Goal: Task Accomplishment & Management: Manage account settings

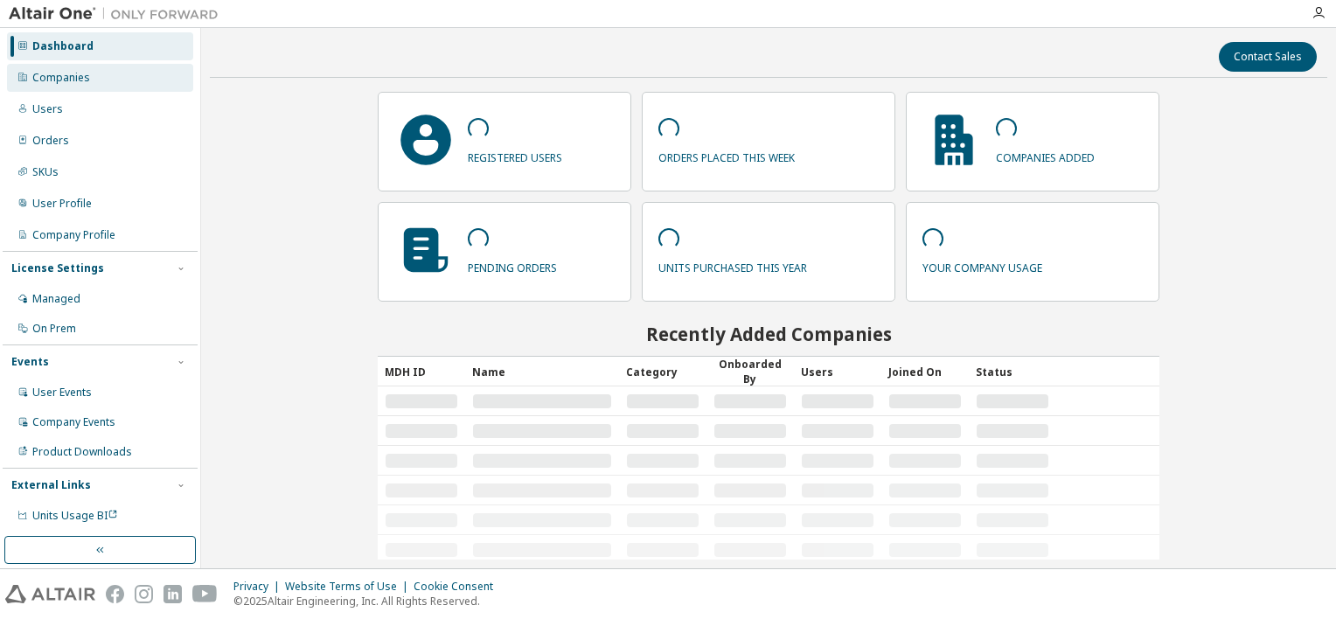
click at [130, 80] on div "Companies" at bounding box center [100, 78] width 186 height 28
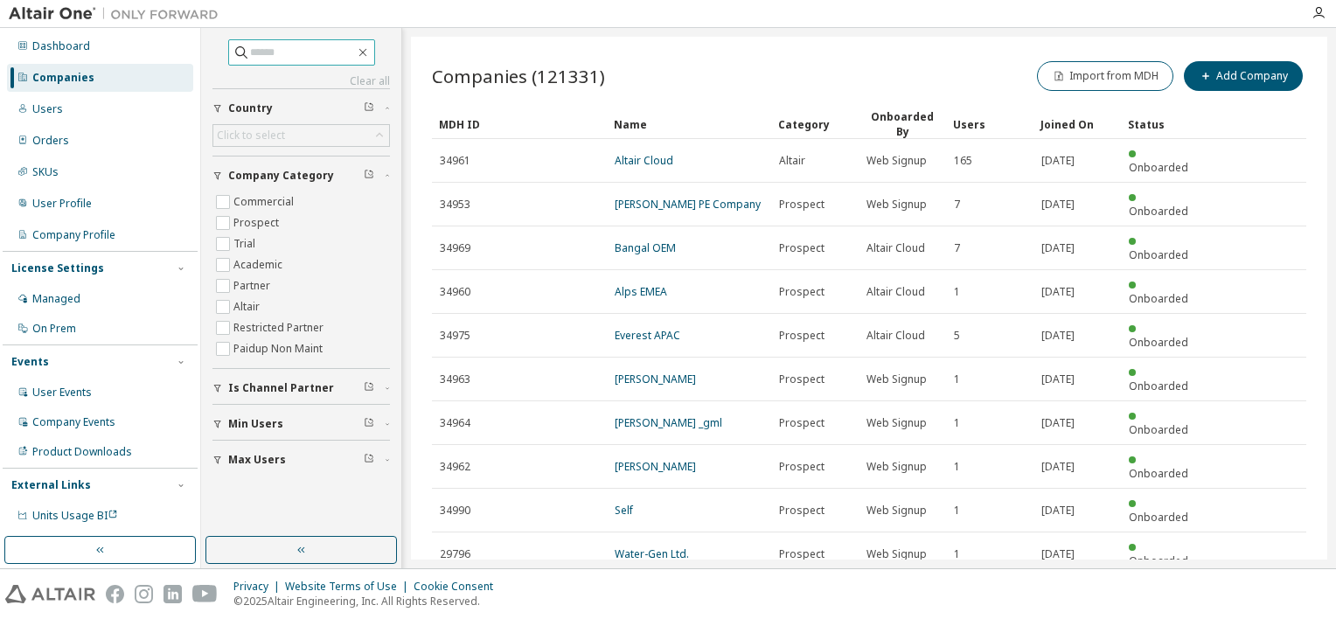
click at [280, 56] on input "text" at bounding box center [302, 52] width 105 height 17
click at [286, 57] on input "text" at bounding box center [302, 52] width 105 height 17
type input "********"
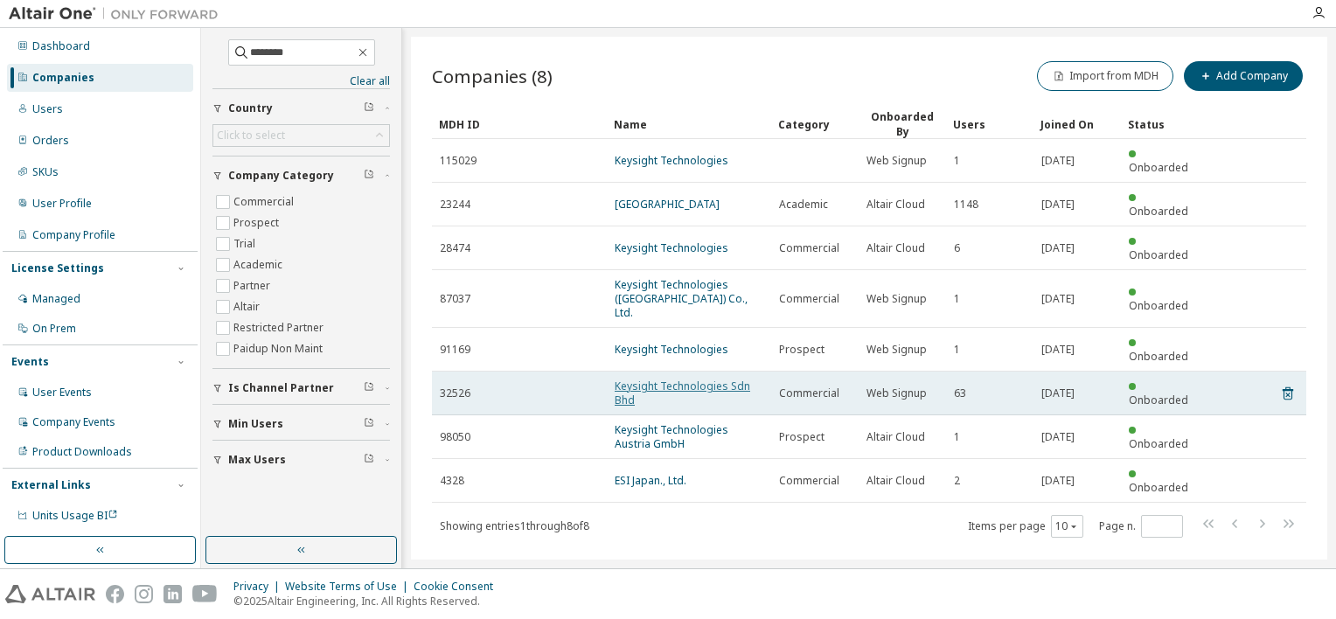
click at [719, 378] on link "Keysight Technologies Sdn Bhd" at bounding box center [681, 392] width 135 height 29
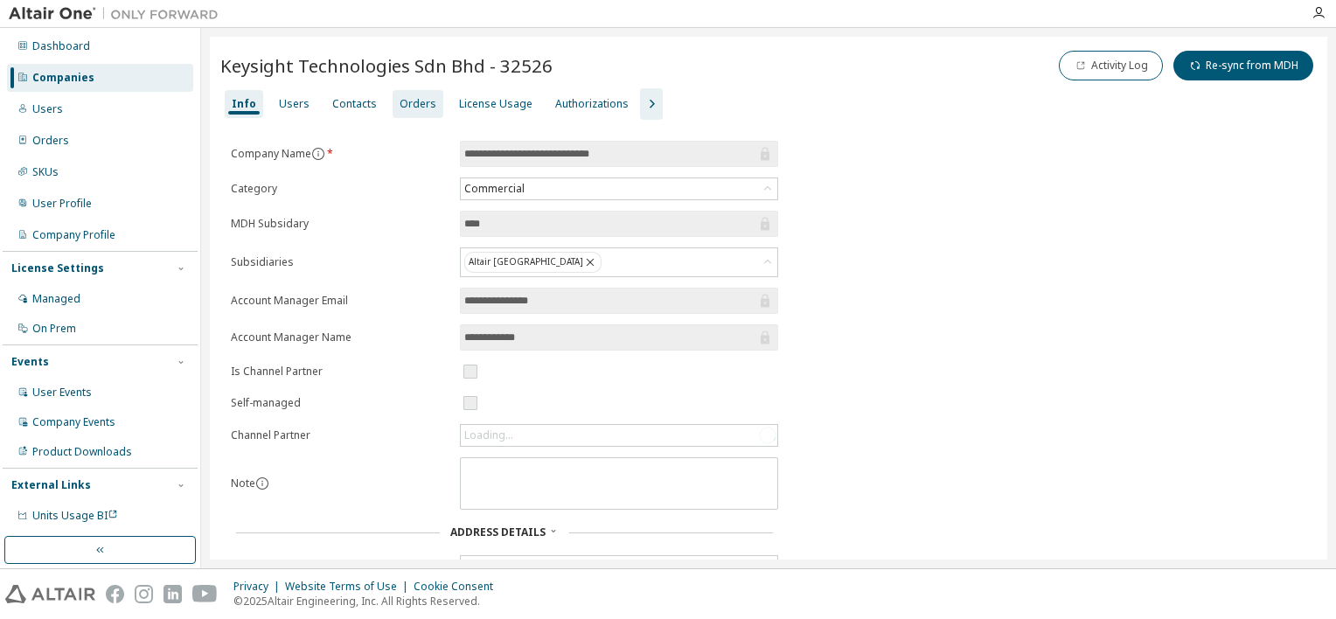
click at [427, 110] on div "Orders" at bounding box center [417, 104] width 51 height 28
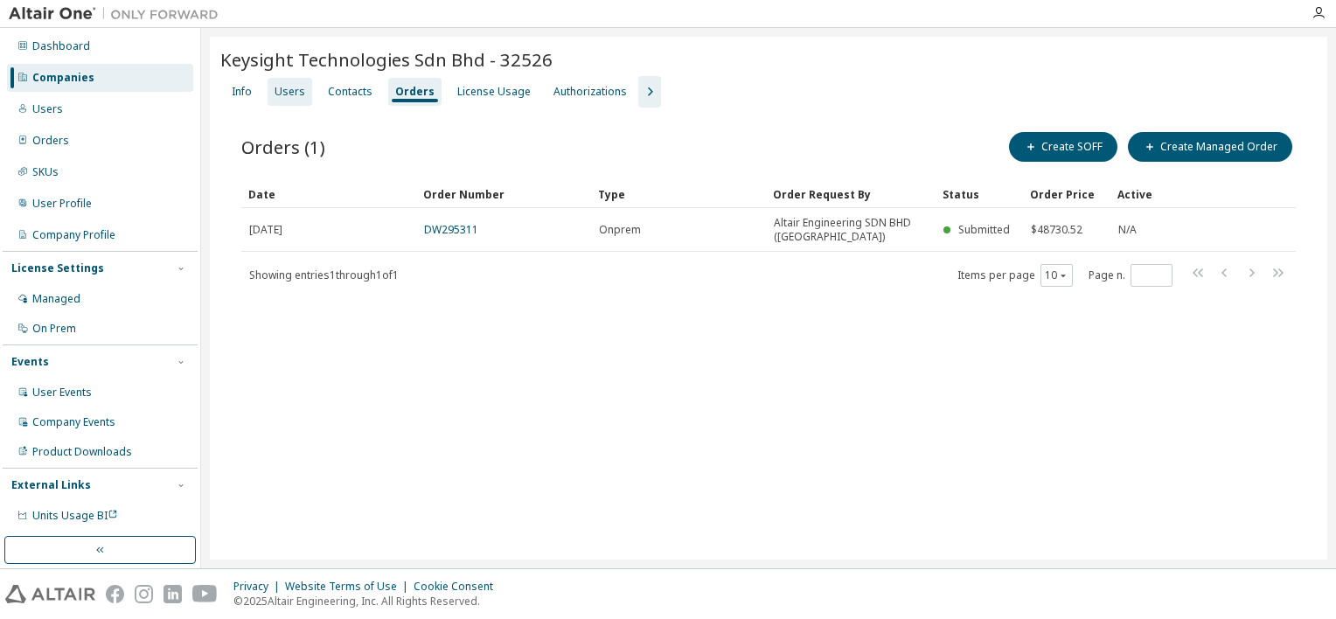
click at [285, 94] on div "Users" at bounding box center [289, 92] width 31 height 14
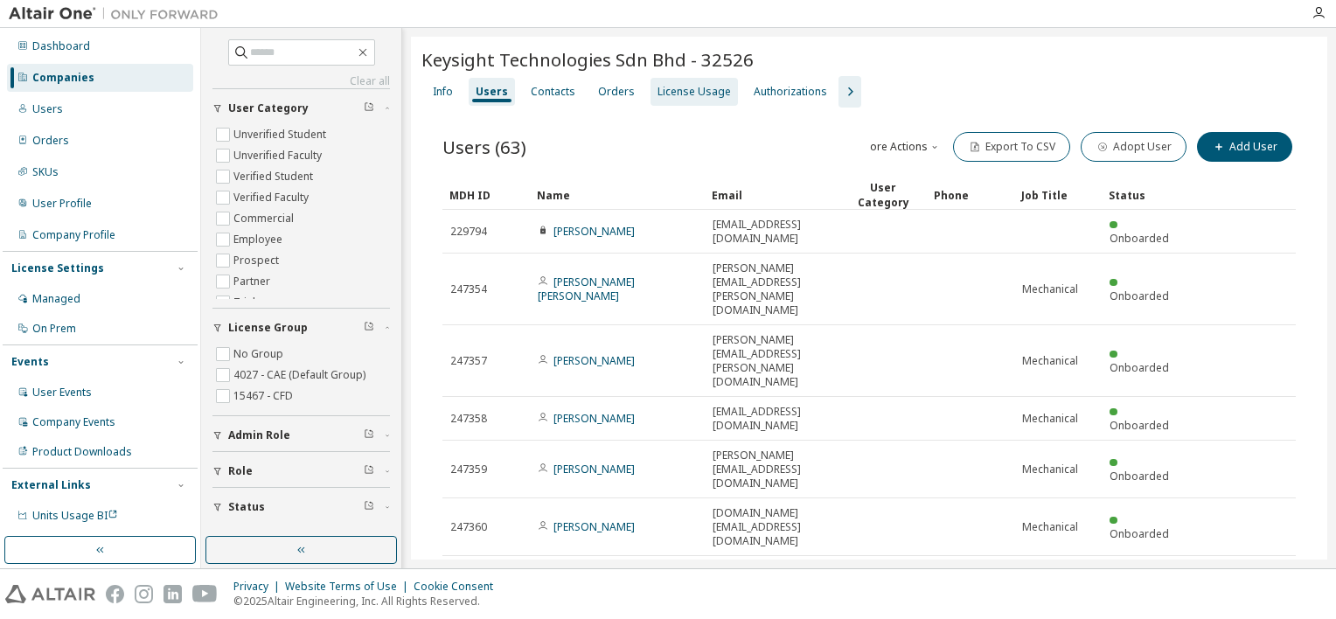
click at [698, 92] on div "License Usage" at bounding box center [693, 92] width 73 height 14
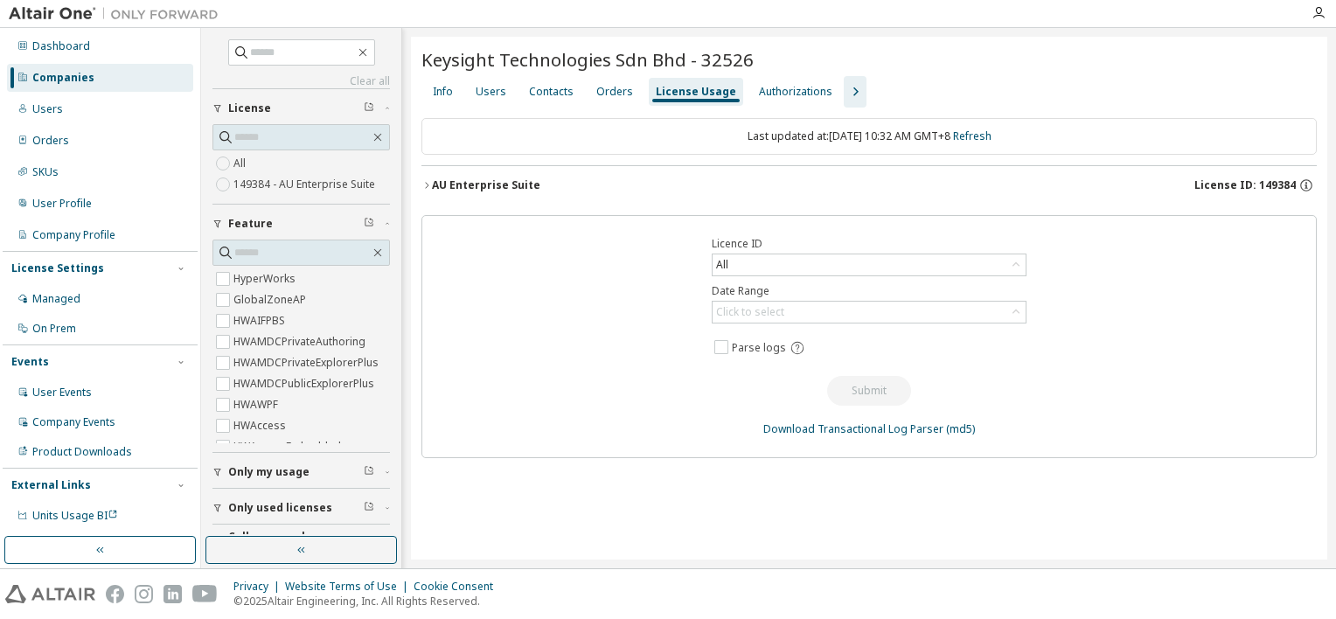
click at [427, 185] on icon "button" at bounding box center [426, 185] width 10 height 10
